Goal: Task Accomplishment & Management: Use online tool/utility

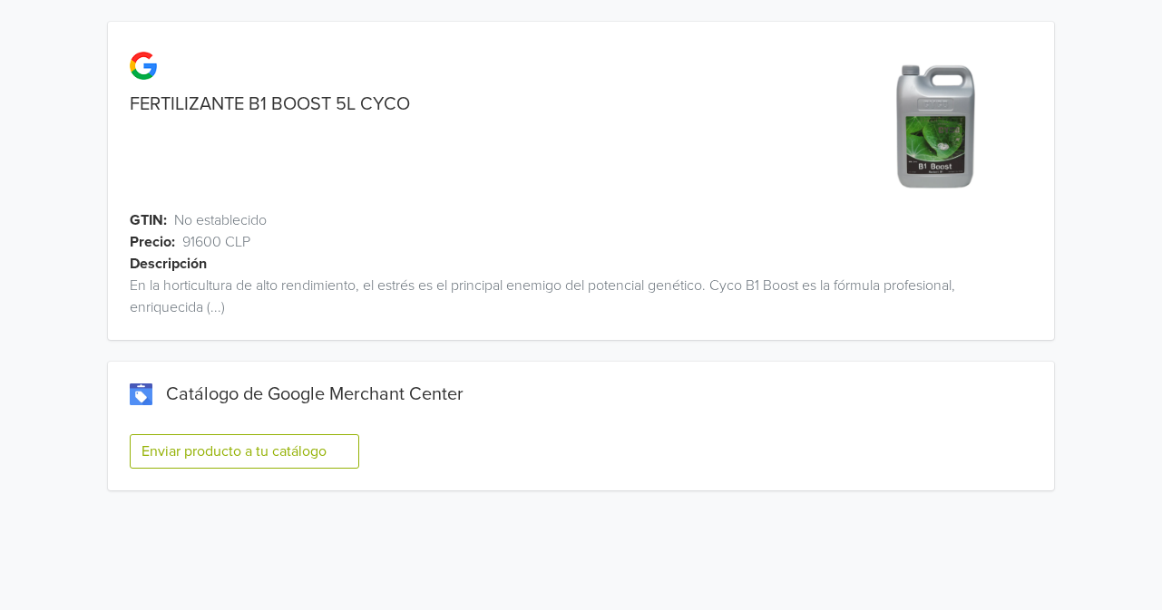
click at [241, 437] on button "Enviar producto a tu catálogo" at bounding box center [244, 451] width 229 height 34
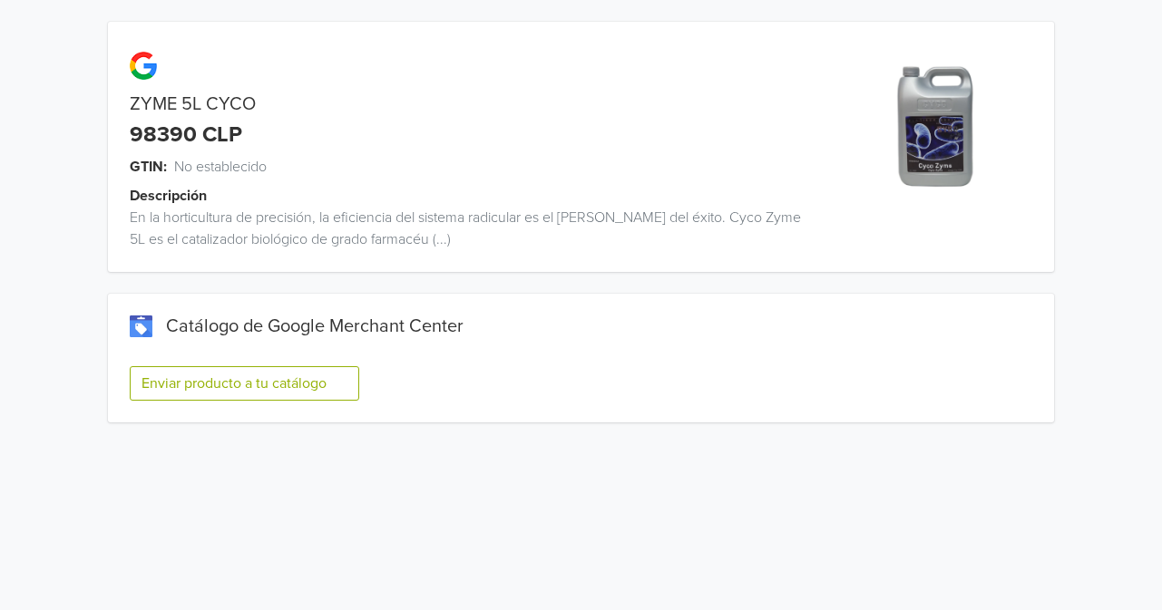
click at [273, 395] on button "Enviar producto a tu catálogo" at bounding box center [244, 383] width 229 height 34
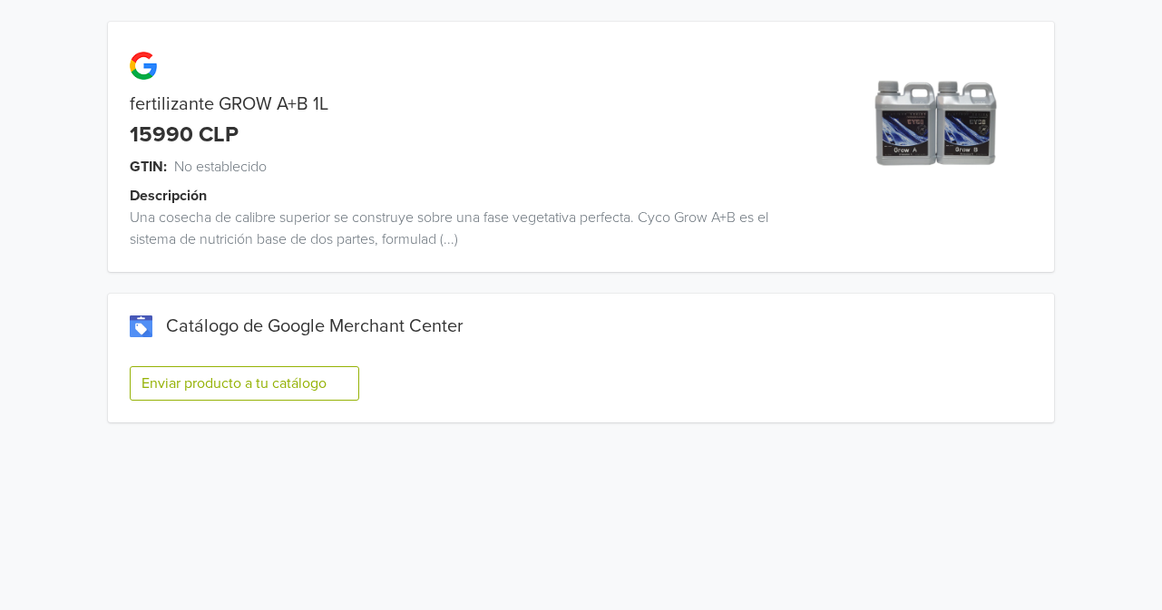
click at [321, 381] on button "Enviar producto a tu catálogo" at bounding box center [244, 383] width 229 height 34
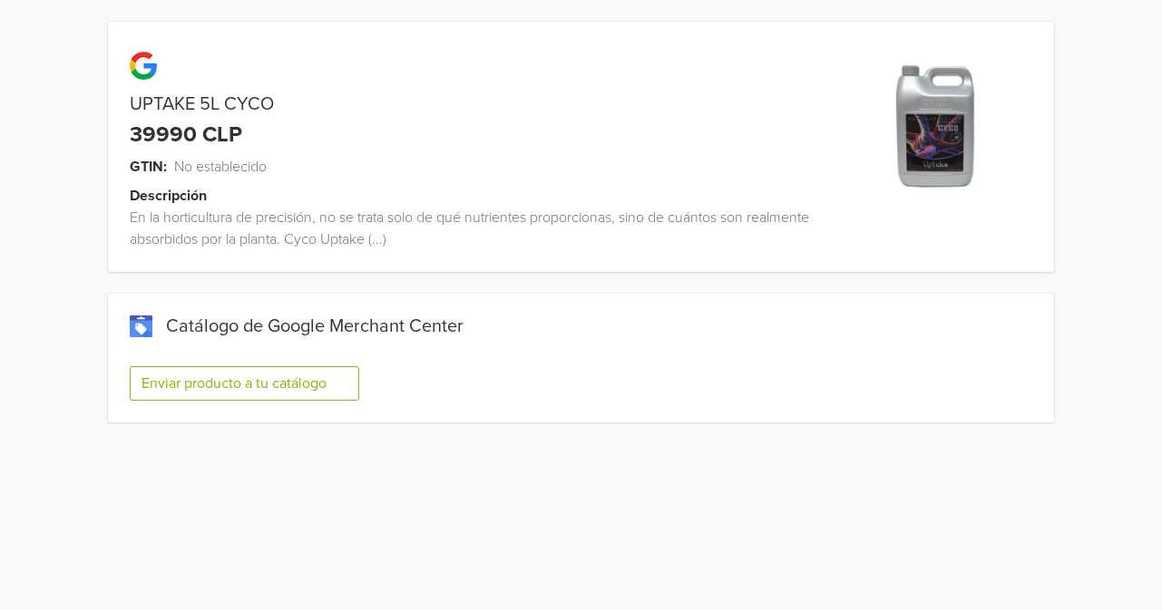
click at [305, 388] on button "Enviar producto a tu catálogo" at bounding box center [244, 383] width 229 height 34
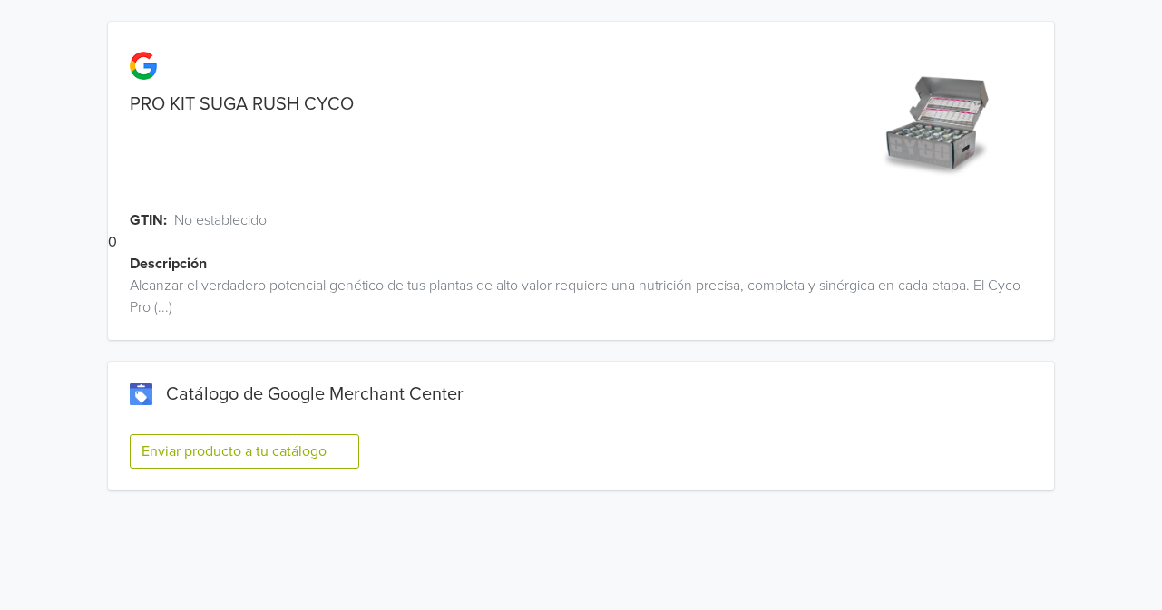
click at [295, 458] on button "Enviar producto a tu catálogo" at bounding box center [244, 451] width 229 height 34
